Goal: Navigation & Orientation: Find specific page/section

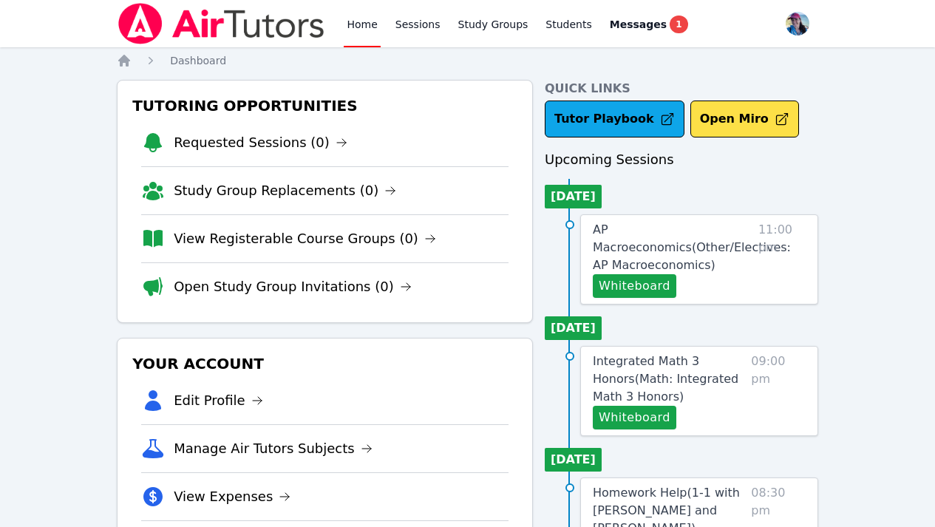
click at [352, 28] on link "Home" at bounding box center [362, 23] width 36 height 47
